Goal: Transaction & Acquisition: Purchase product/service

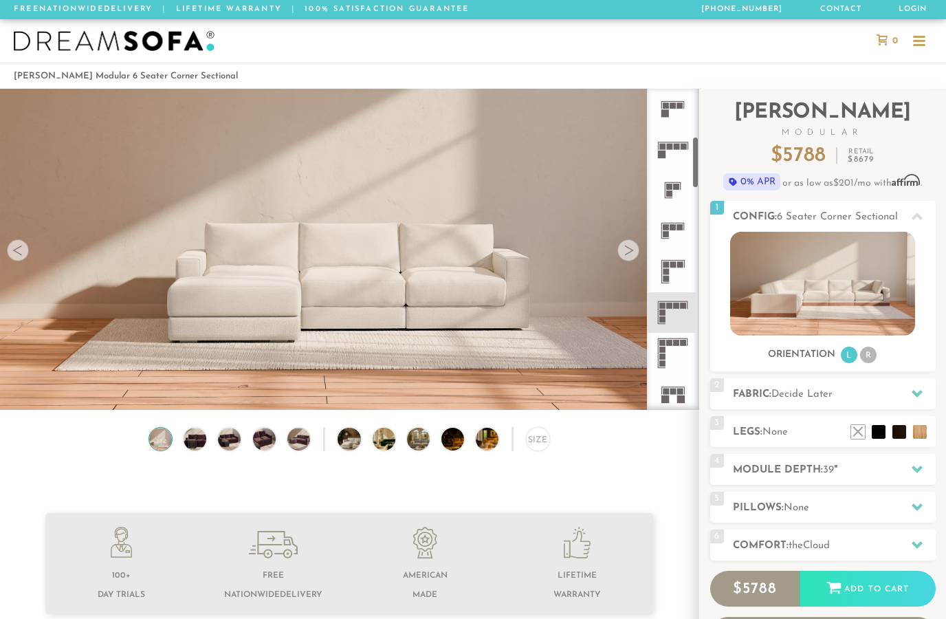
scroll to position [290, 0]
click at [675, 349] on icon at bounding box center [673, 350] width 41 height 41
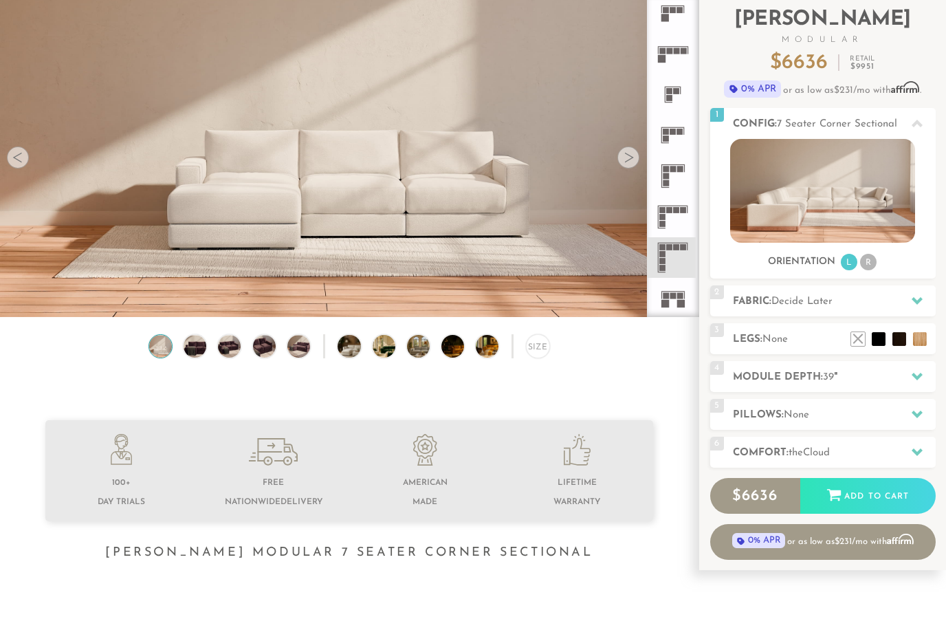
scroll to position [106, 0]
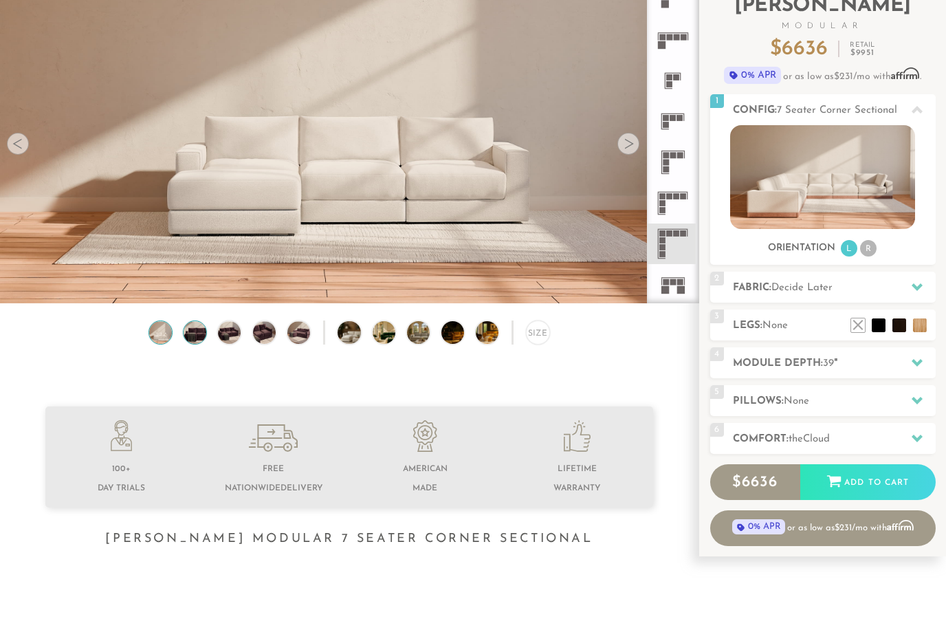
click at [196, 337] on img at bounding box center [196, 333] width 28 height 23
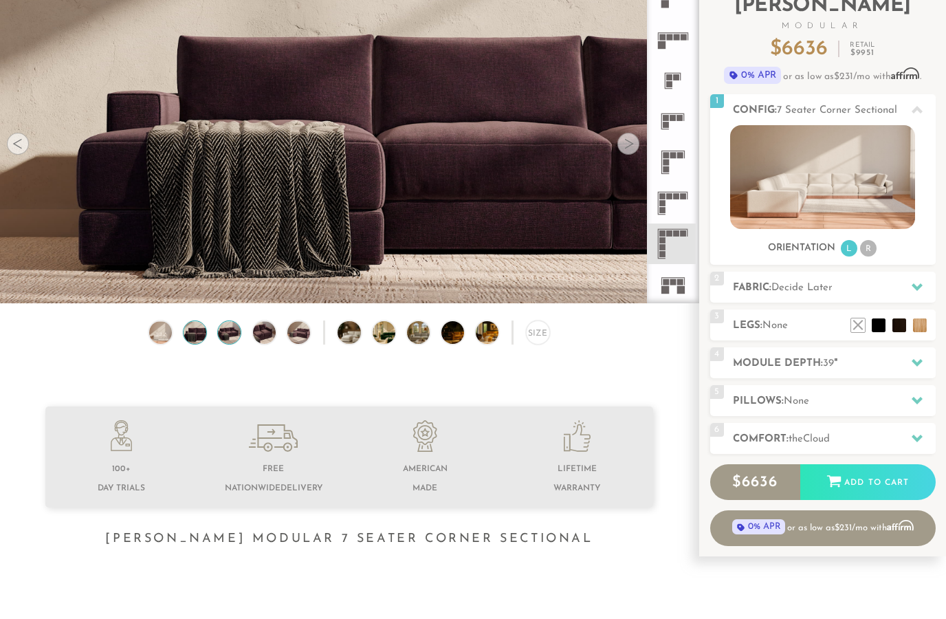
click at [232, 334] on img at bounding box center [230, 333] width 28 height 23
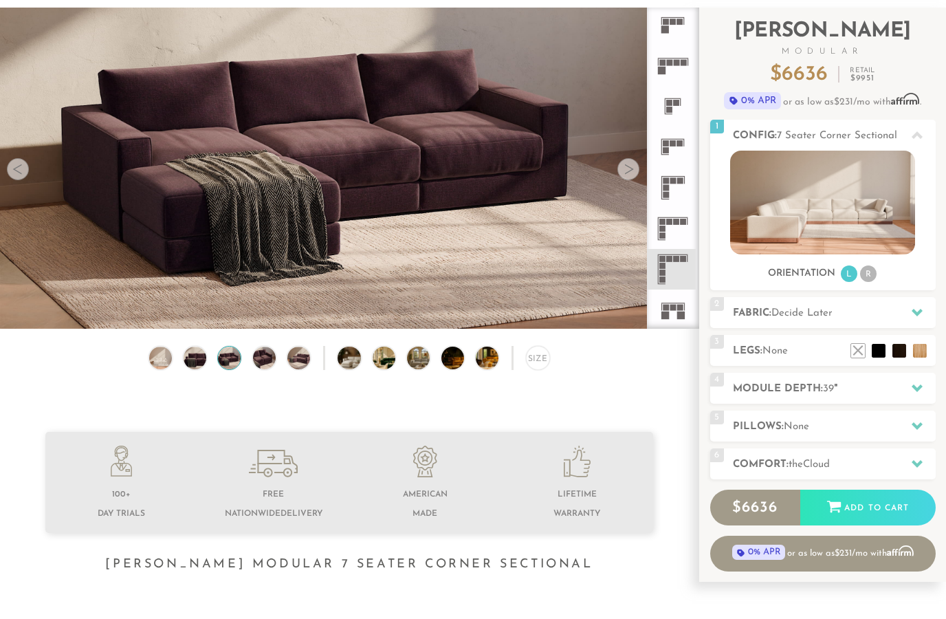
scroll to position [80, 0]
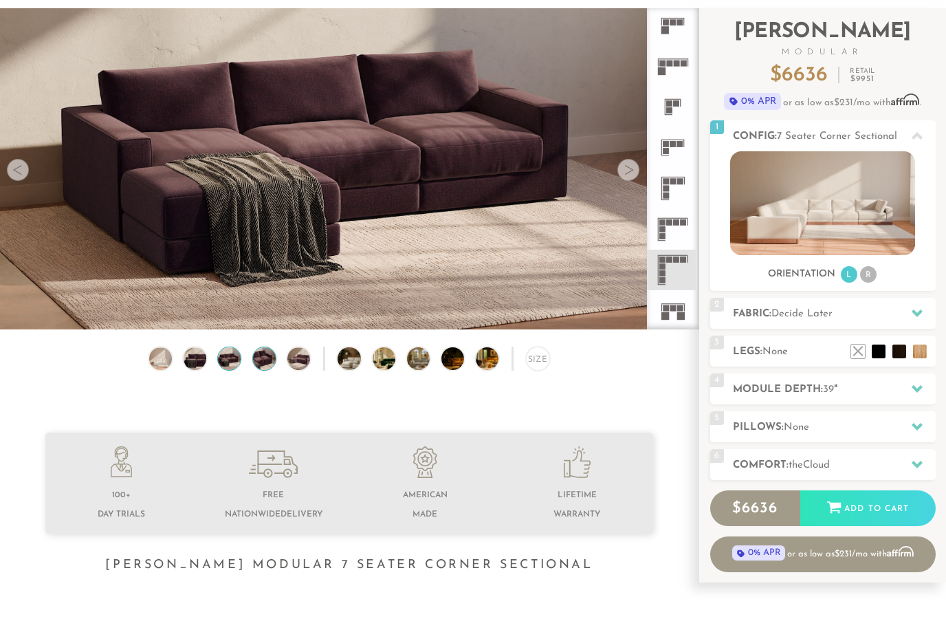
click at [264, 358] on img at bounding box center [264, 358] width 28 height 23
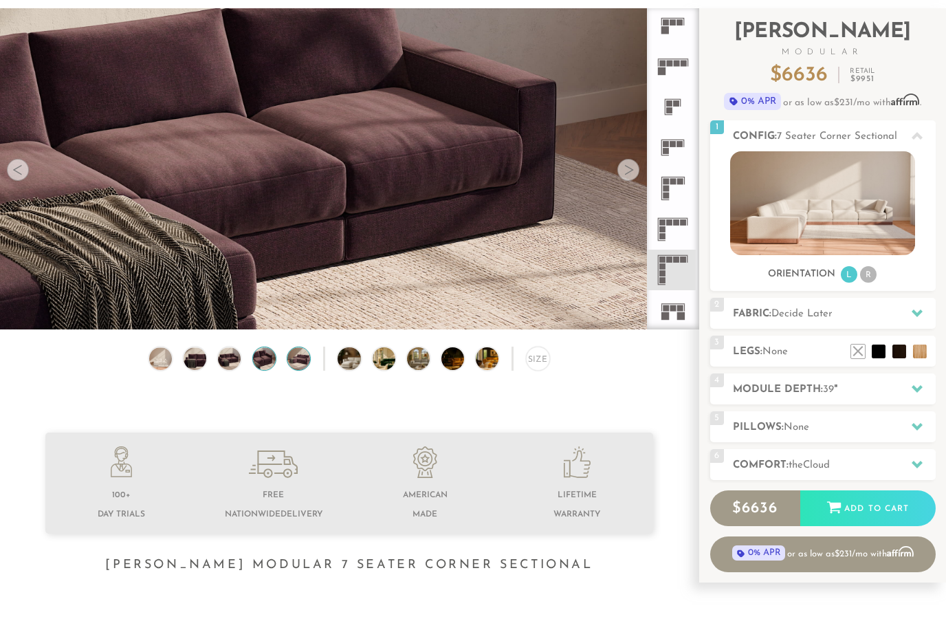
click at [295, 359] on img at bounding box center [299, 358] width 28 height 23
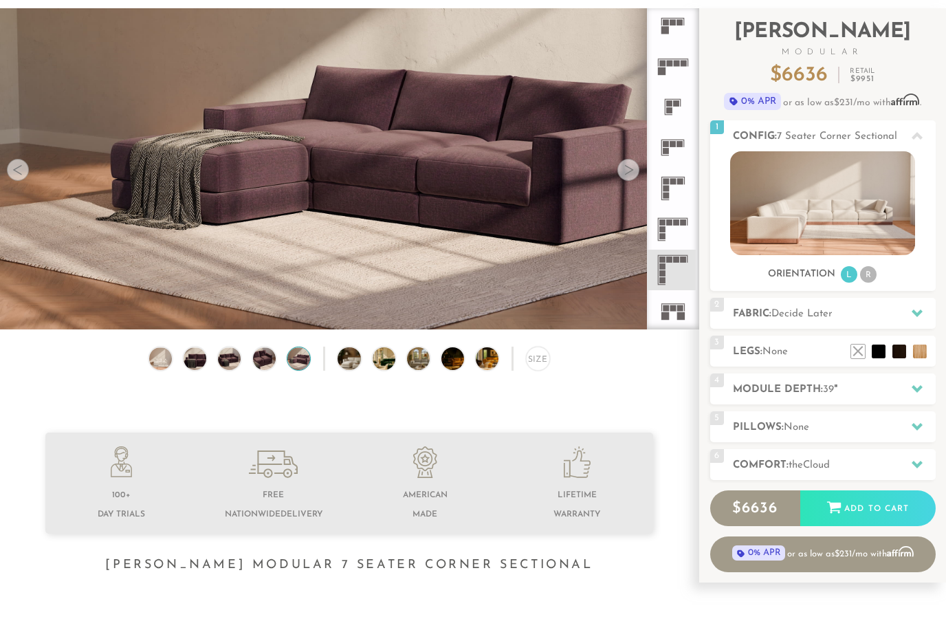
click at [334, 351] on div "Size" at bounding box center [349, 362] width 699 height 31
click at [386, 356] on img at bounding box center [393, 358] width 41 height 23
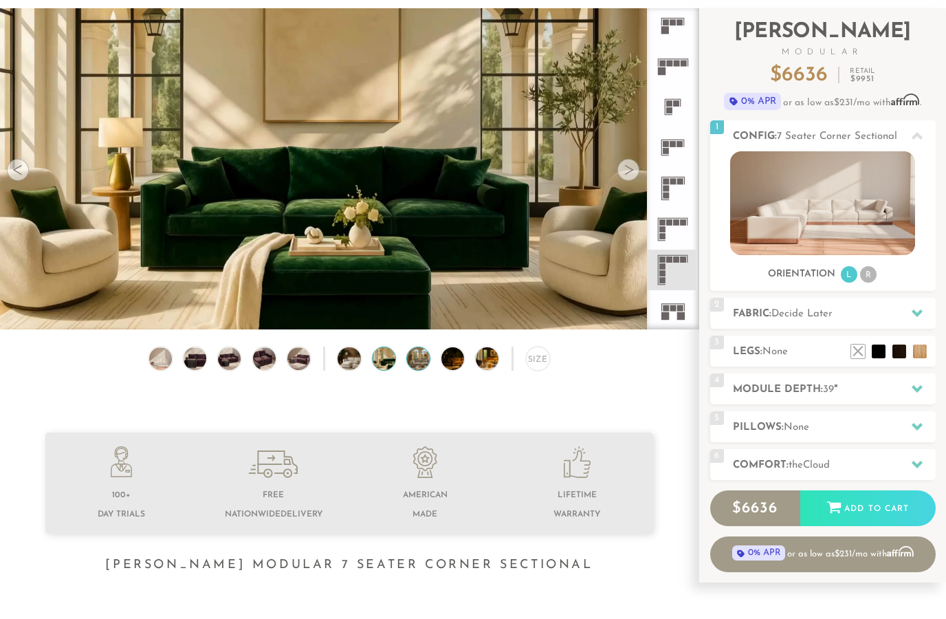
click at [412, 357] on img at bounding box center [427, 358] width 41 height 23
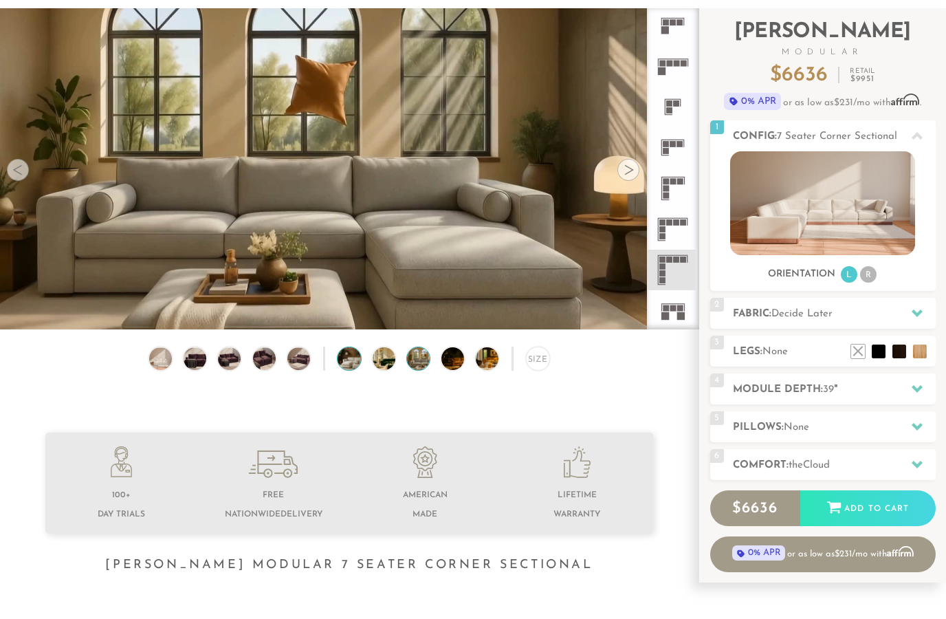
click at [349, 355] on img at bounding box center [358, 358] width 41 height 23
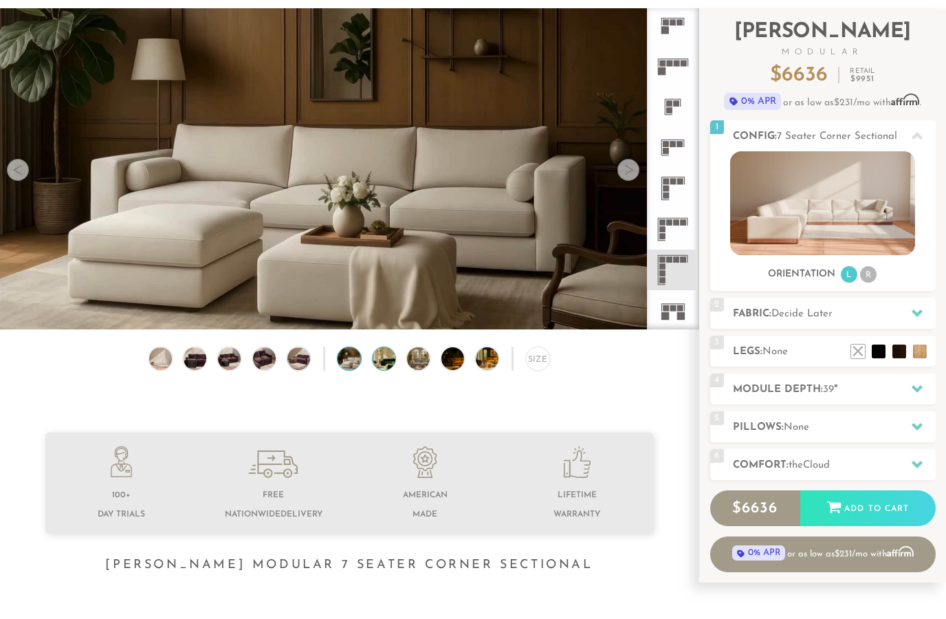
click at [373, 356] on img at bounding box center [393, 358] width 41 height 23
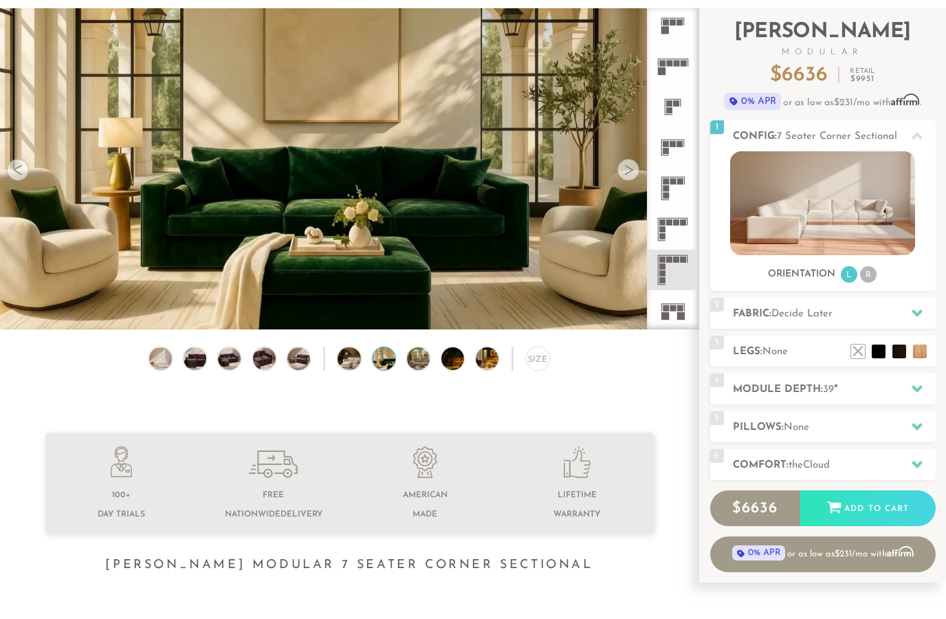
click at [387, 360] on img at bounding box center [393, 358] width 41 height 23
click at [425, 355] on img at bounding box center [427, 358] width 41 height 23
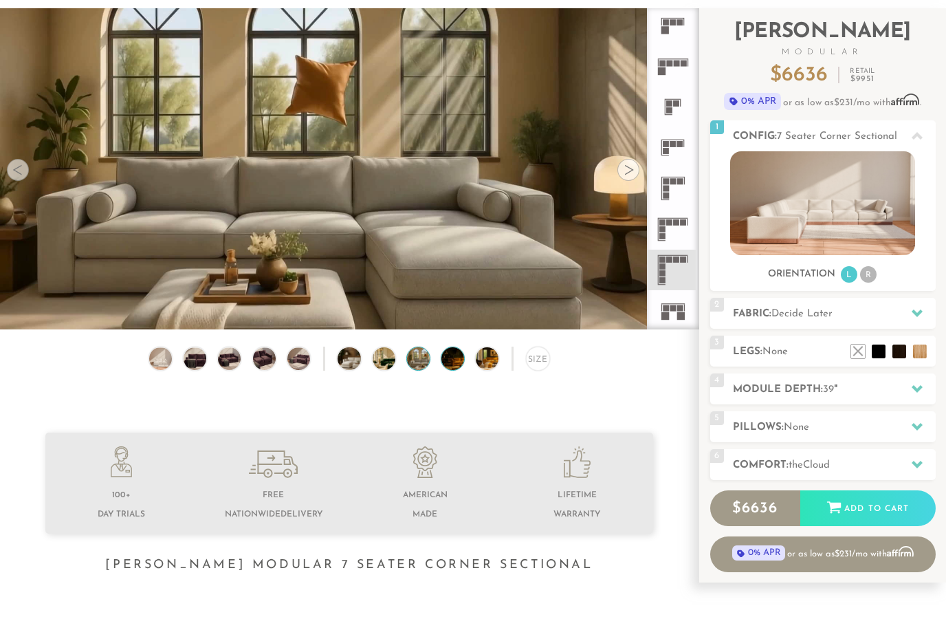
click at [445, 358] on img at bounding box center [462, 358] width 41 height 23
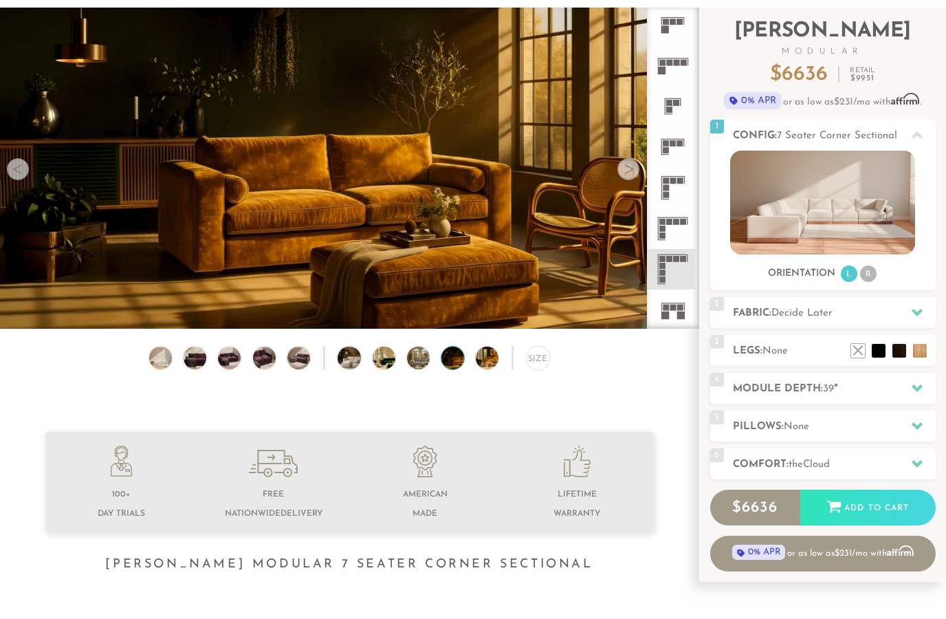
scroll to position [81, 0]
click at [757, 306] on h2 "Fabric: Decide Later" at bounding box center [834, 313] width 203 height 16
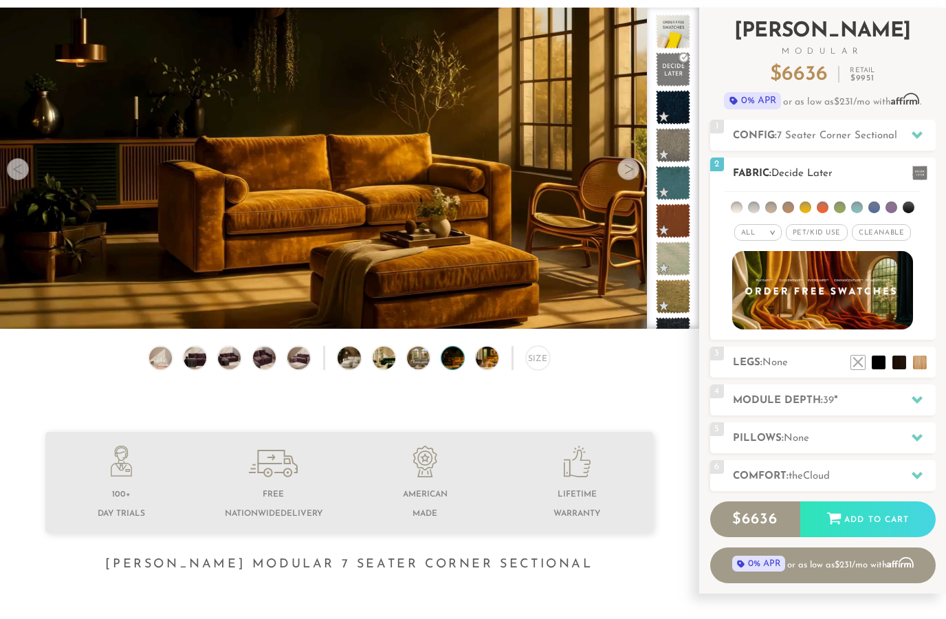
click at [813, 238] on span "Pet/Kid Use x" at bounding box center [817, 232] width 62 height 17
click at [737, 427] on div "5 Pillows: None" at bounding box center [824, 437] width 226 height 31
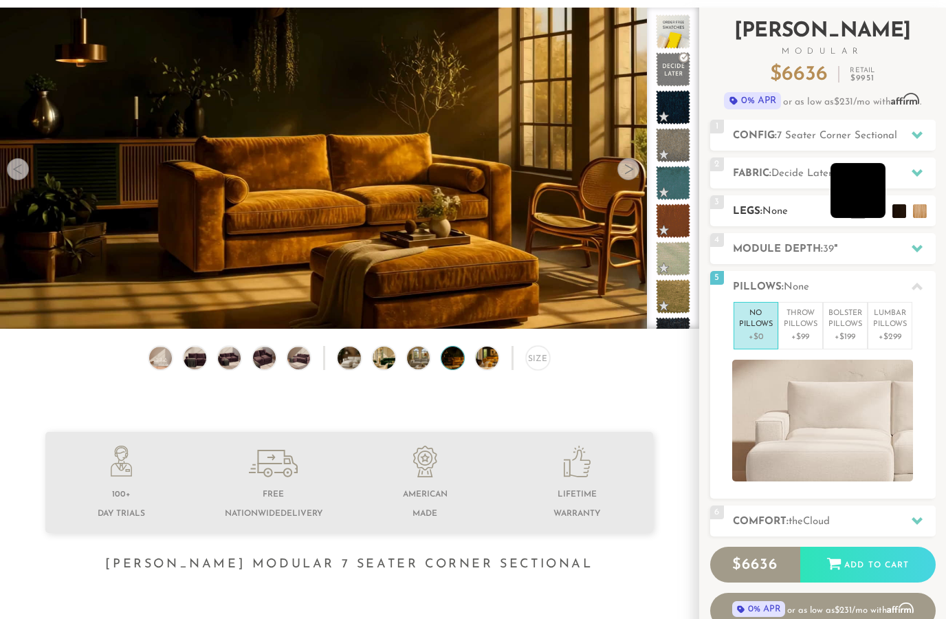
click at [879, 218] on li at bounding box center [858, 190] width 55 height 55
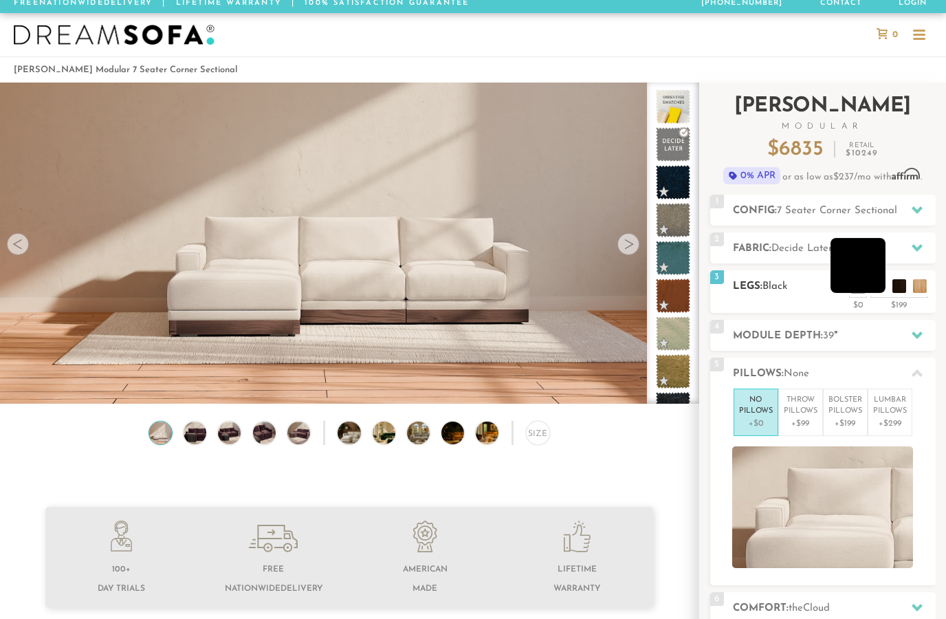
scroll to position [4, 0]
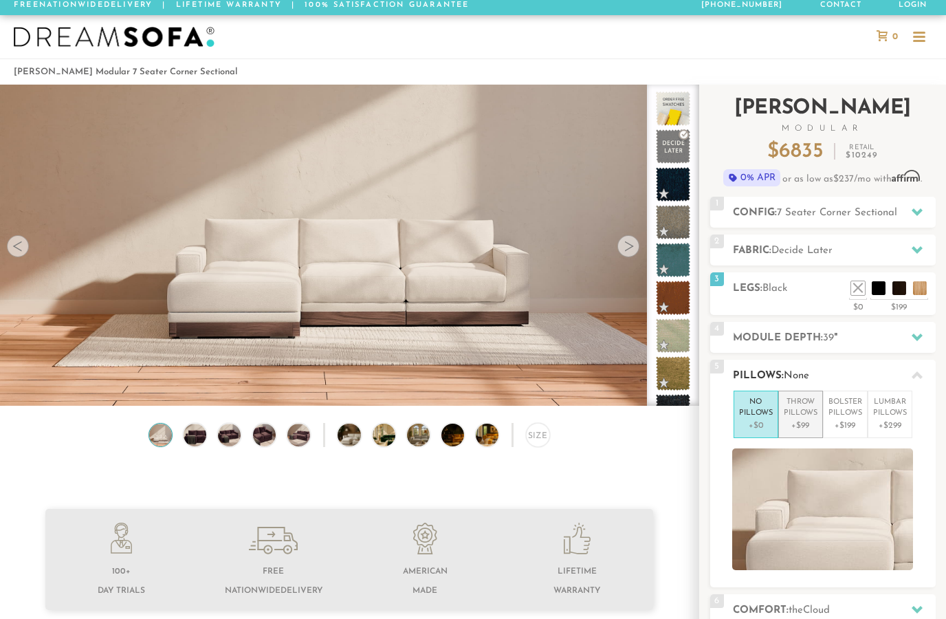
click at [796, 409] on p "Throw Pillows" at bounding box center [801, 408] width 34 height 23
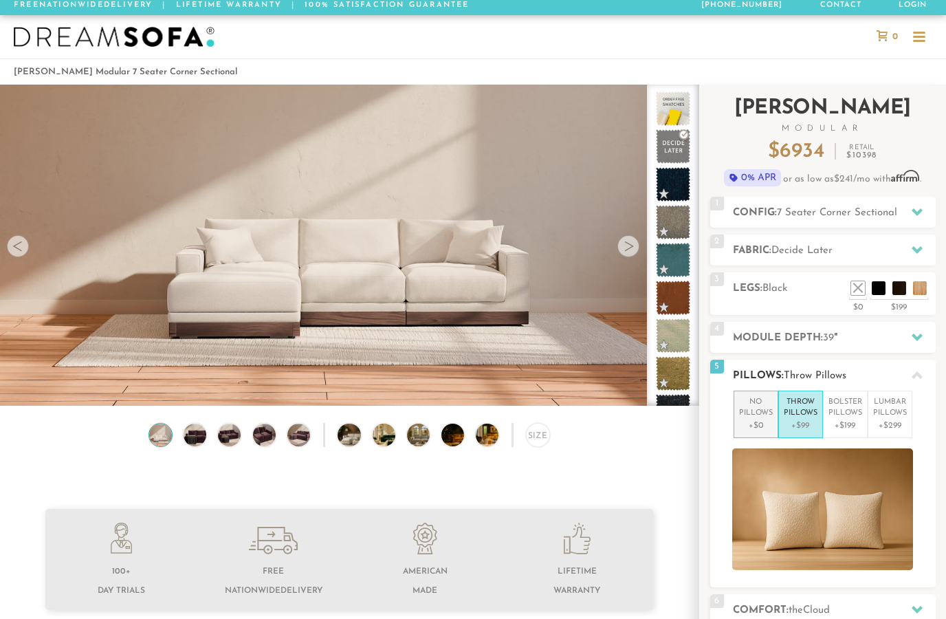
click at [750, 420] on p "+$0" at bounding box center [756, 426] width 34 height 12
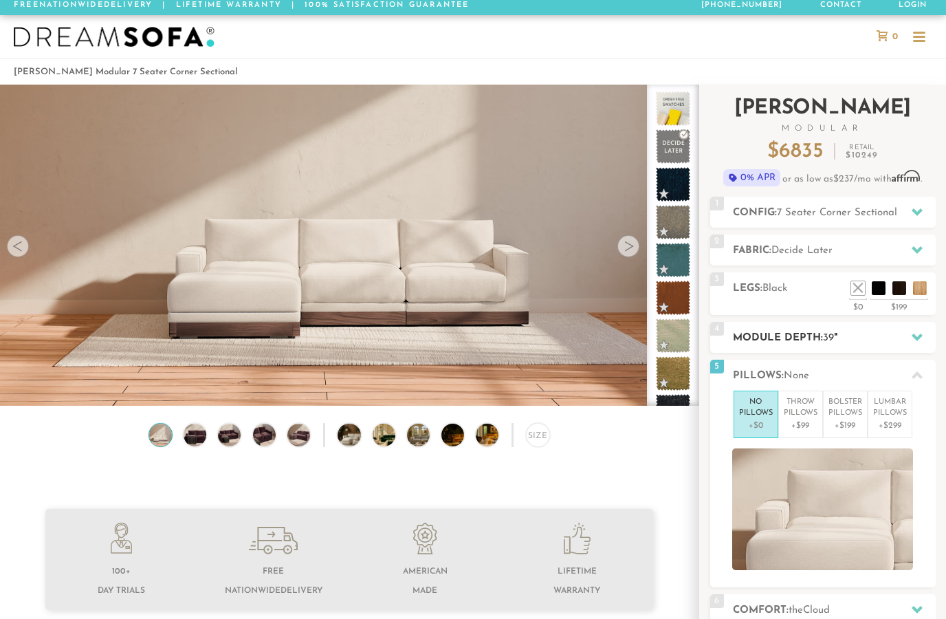
click at [908, 334] on div at bounding box center [917, 337] width 29 height 28
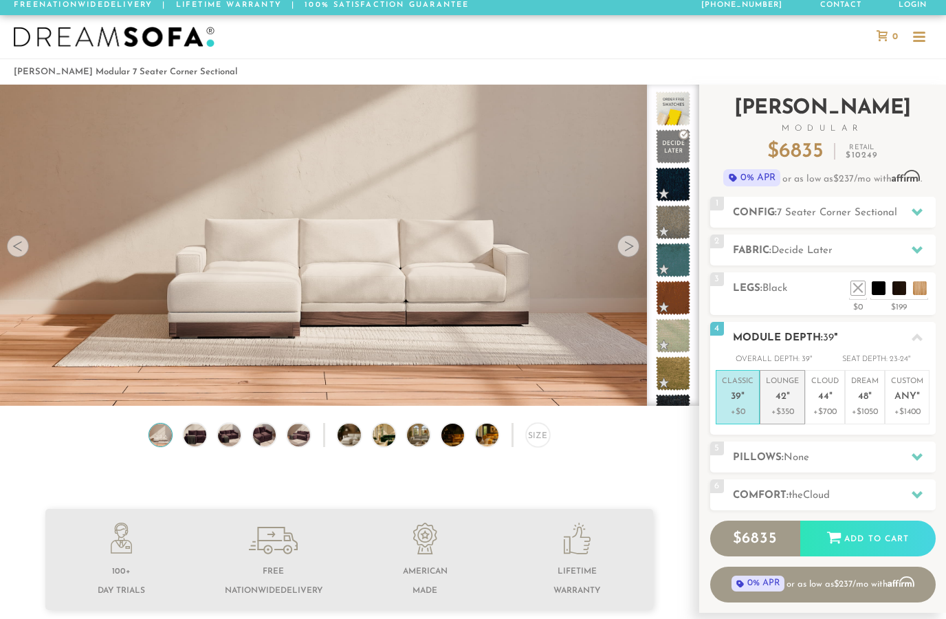
click at [763, 393] on li "Lounge 42 " +$350" at bounding box center [782, 397] width 45 height 54
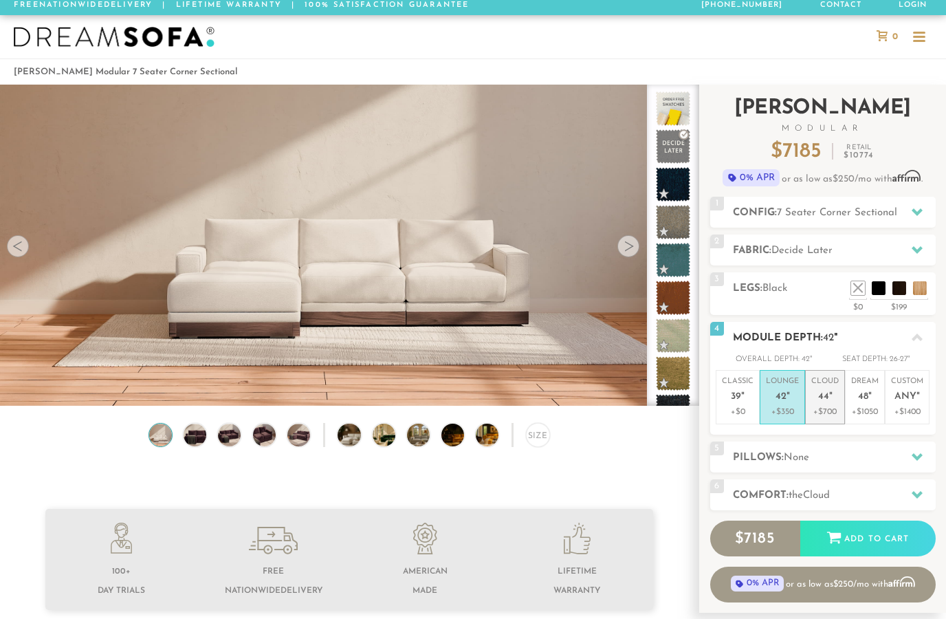
click at [814, 398] on p "Cloud 44 "" at bounding box center [826, 391] width 28 height 30
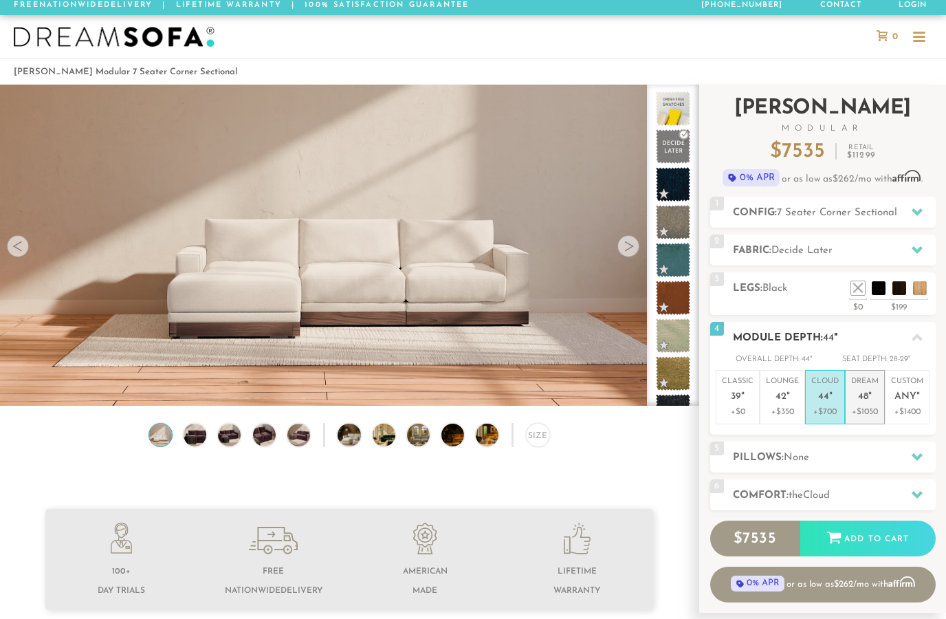
click at [857, 397] on p "Dream 48 "" at bounding box center [866, 391] width 28 height 30
click at [846, 399] on li "Dream 48 " +$1050" at bounding box center [865, 397] width 40 height 54
click at [794, 396] on p "Lounge 42 "" at bounding box center [782, 391] width 33 height 30
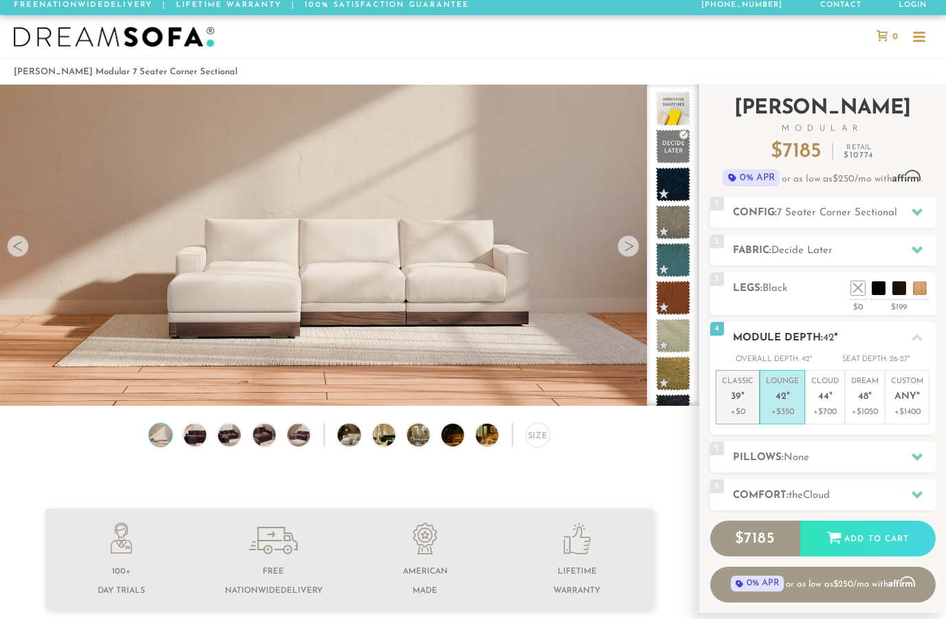
click at [740, 412] on p "+$0" at bounding box center [738, 412] width 32 height 12
click at [790, 409] on p "+$350" at bounding box center [782, 412] width 33 height 12
click at [834, 397] on p "Cloud 44 "" at bounding box center [826, 391] width 28 height 30
click at [776, 400] on span "42" at bounding box center [781, 397] width 11 height 12
click at [744, 394] on em """ at bounding box center [742, 397] width 3 height 12
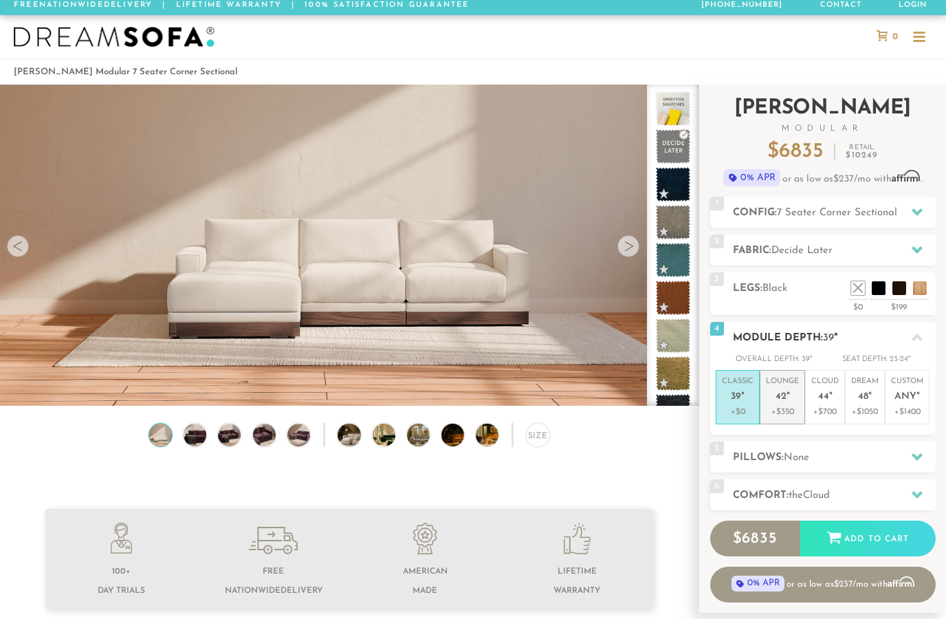
click at [786, 389] on p "Lounge 42 "" at bounding box center [782, 391] width 33 height 30
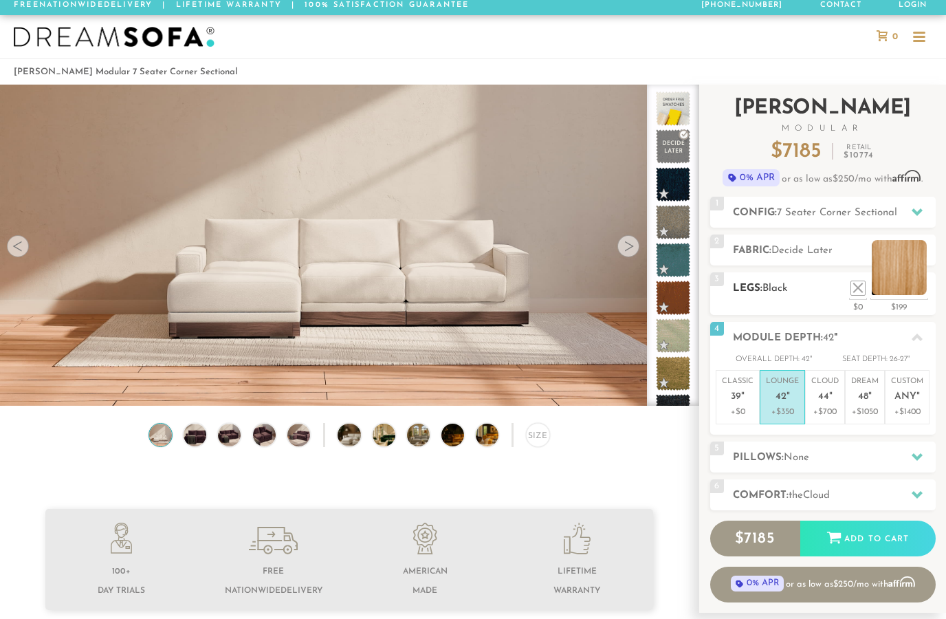
click at [924, 287] on li at bounding box center [899, 267] width 55 height 55
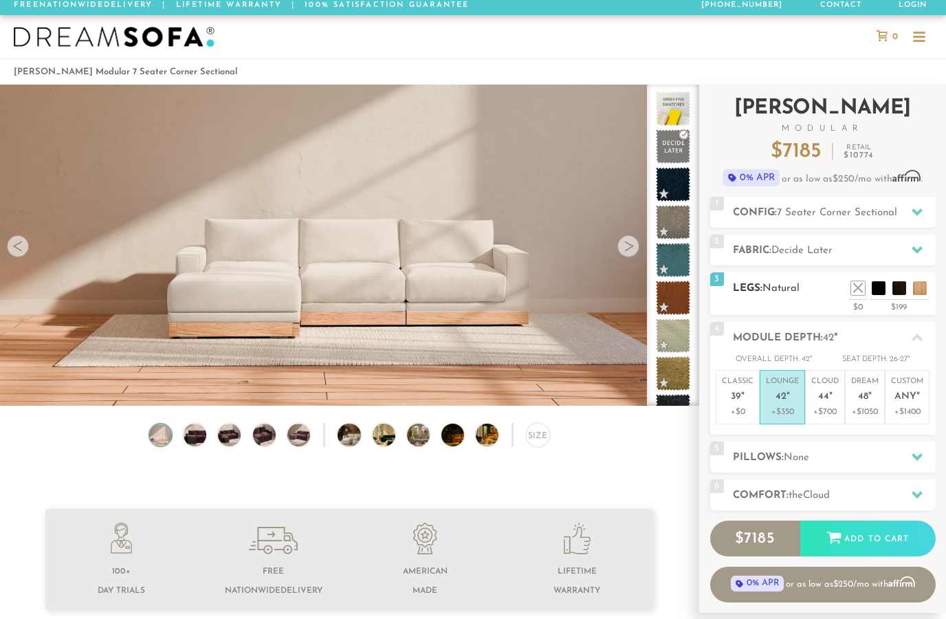
click at [803, 290] on h2 "Legs: Natural" at bounding box center [834, 289] width 203 height 16
click at [885, 289] on li at bounding box center [858, 267] width 55 height 55
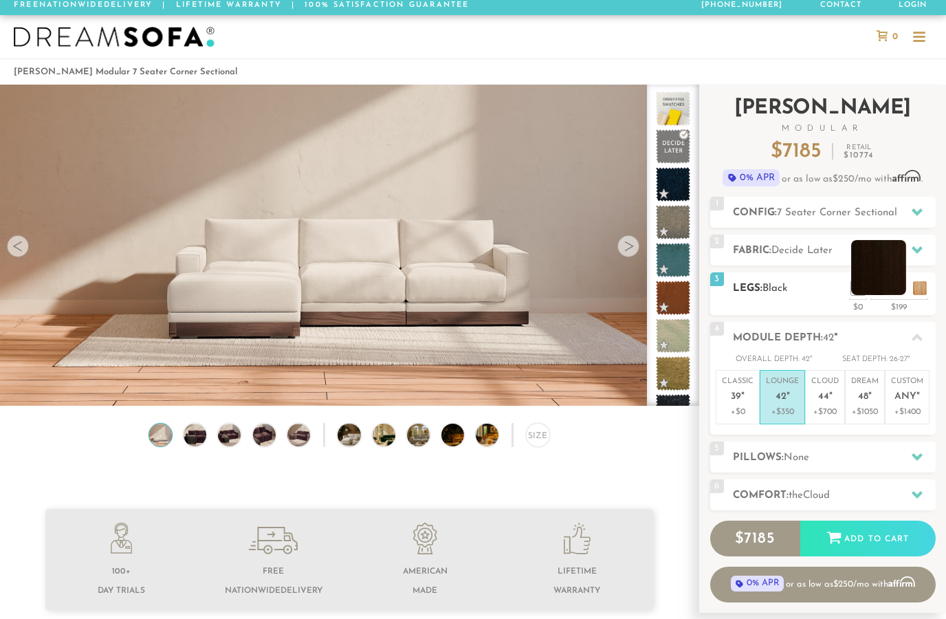
click at [893, 283] on li at bounding box center [879, 267] width 55 height 55
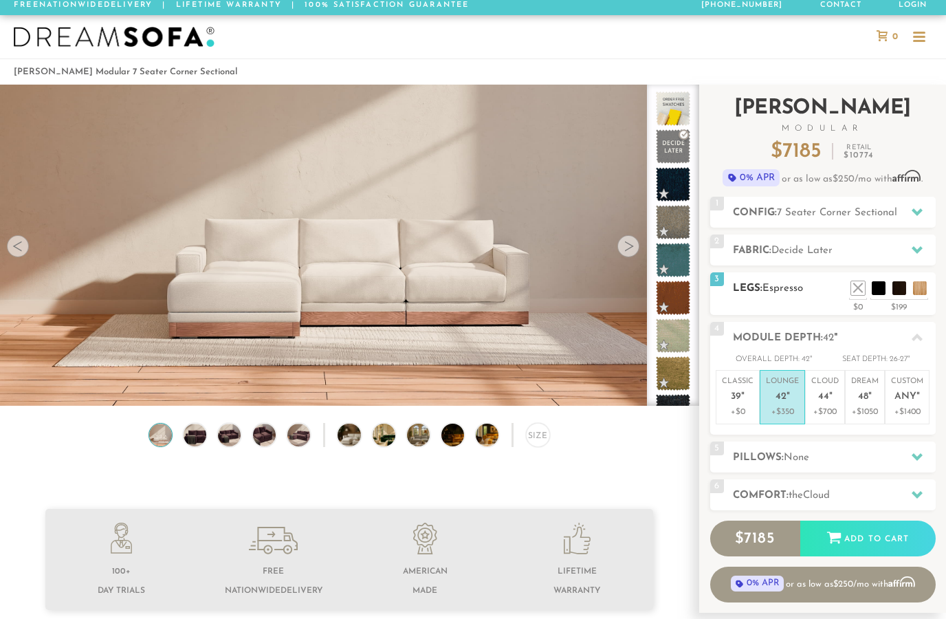
click at [788, 298] on div "3 Legs: Espresso $0 $199 Nailheads:" at bounding box center [824, 293] width 226 height 43
